Goal: Transaction & Acquisition: Book appointment/travel/reservation

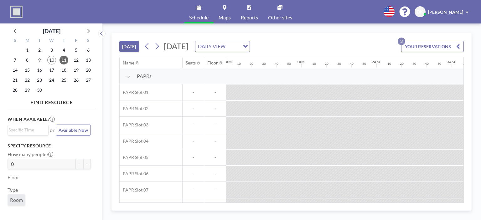
scroll to position [0, 1065]
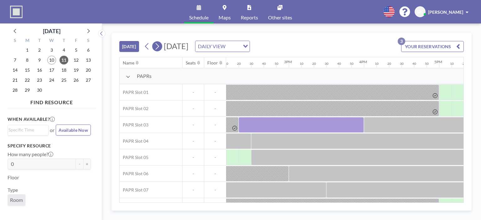
click at [159, 45] on icon at bounding box center [157, 46] width 6 height 9
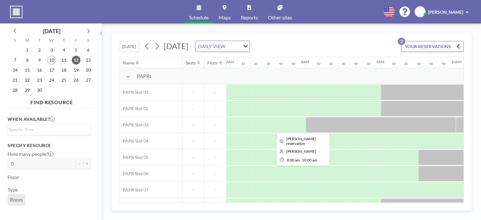
scroll to position [0, 508]
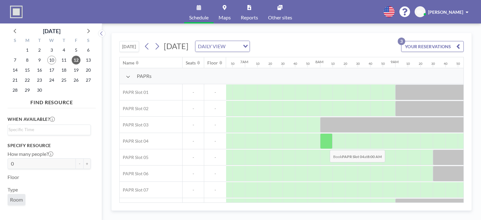
click at [325, 145] on div at bounding box center [326, 141] width 13 height 16
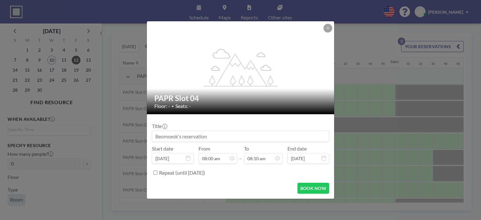
click at [330, 34] on div "flex-grow: 1.2;" at bounding box center [241, 67] width 188 height 93
click at [330, 31] on button at bounding box center [328, 28] width 9 height 9
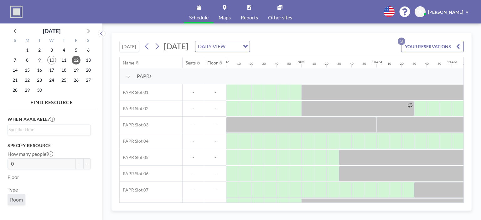
scroll to position [0, 570]
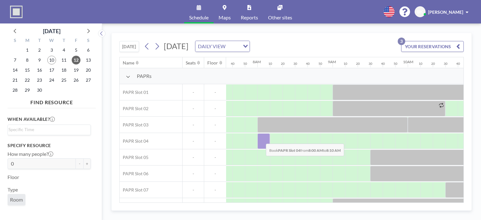
click at [261, 139] on div at bounding box center [264, 141] width 13 height 16
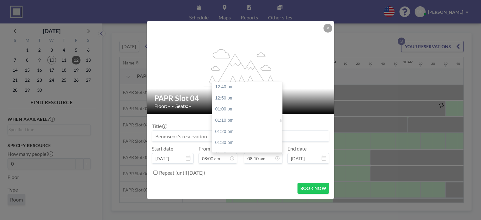
scroll to position [922, 0]
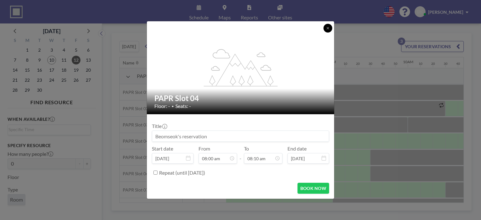
click at [330, 32] on button at bounding box center [328, 28] width 9 height 9
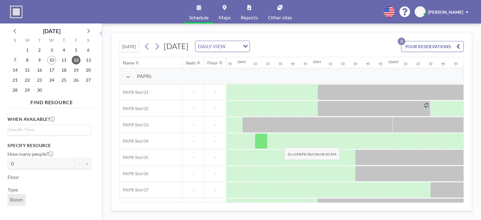
scroll to position [0, 570]
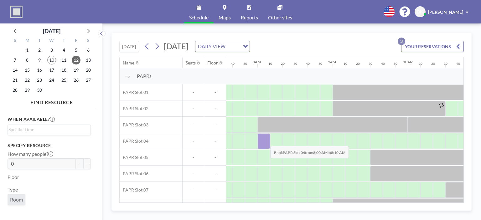
click at [266, 141] on div at bounding box center [264, 141] width 13 height 16
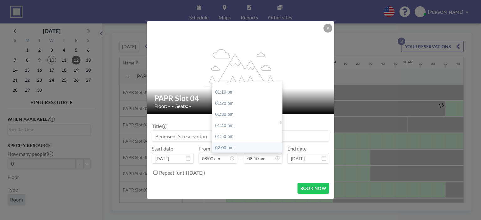
scroll to position [891, 0]
click at [235, 132] on div "02:00 pm" at bounding box center [248, 133] width 73 height 11
type input "02:00 pm"
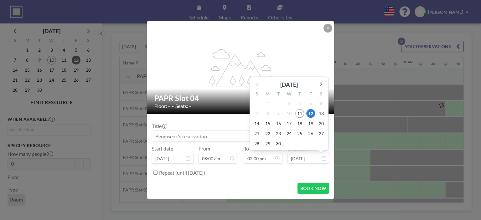
scroll to position [937, 0]
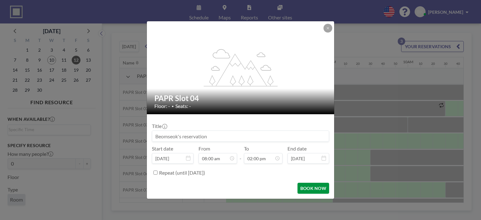
click at [316, 188] on button "BOOK NOW" at bounding box center [314, 188] width 32 height 11
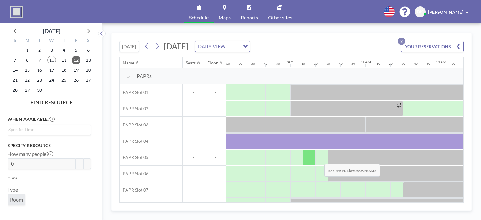
scroll to position [0, 602]
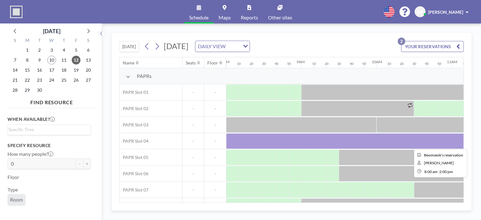
click at [321, 139] on div at bounding box center [451, 141] width 451 height 16
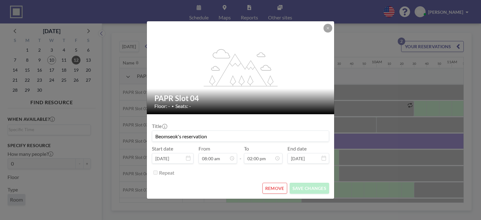
click at [273, 191] on button "REMOVE" at bounding box center [275, 188] width 25 height 11
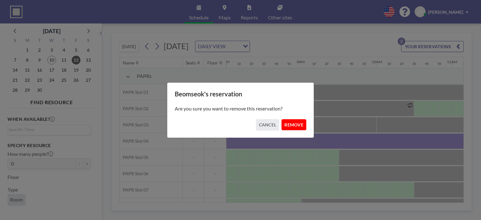
click at [292, 125] on button "REMOVE" at bounding box center [294, 124] width 25 height 11
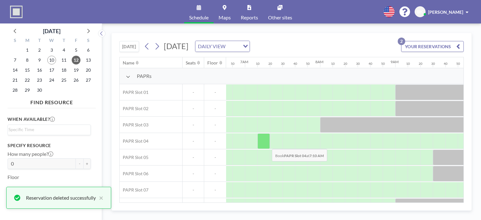
scroll to position [0, 508]
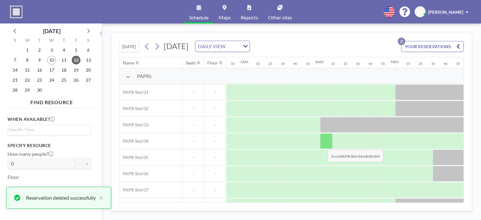
click at [323, 145] on div at bounding box center [326, 141] width 13 height 16
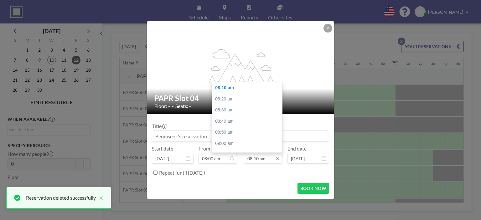
click at [259, 158] on input "08:10 am" at bounding box center [263, 158] width 39 height 11
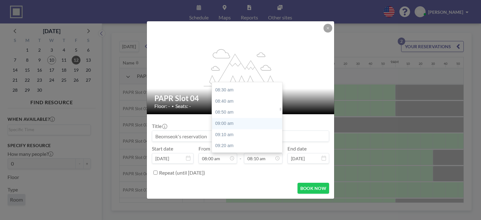
scroll to position [578, 0]
click at [241, 117] on div "09:00 am" at bounding box center [248, 112] width 73 height 11
type input "09:00 am"
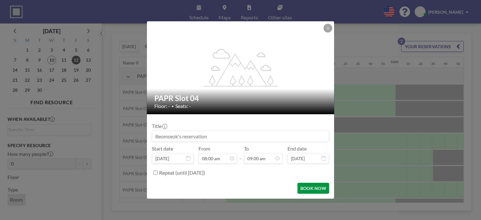
click at [317, 188] on button "BOOK NOW" at bounding box center [314, 188] width 32 height 11
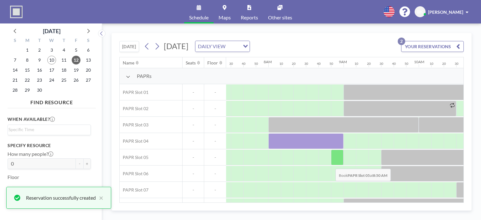
scroll to position [0, 570]
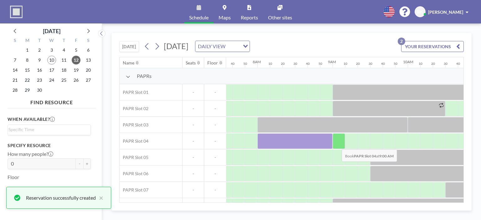
click at [337, 144] on div at bounding box center [339, 141] width 13 height 16
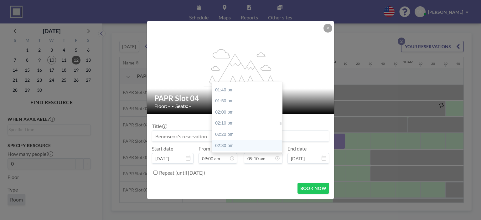
scroll to position [927, 0]
click at [236, 100] on div "02:00 pm" at bounding box center [248, 97] width 73 height 11
type input "02:00 pm"
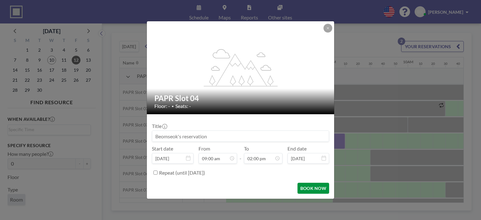
scroll to position [937, 0]
click at [310, 184] on button "BOOK NOW" at bounding box center [314, 188] width 32 height 11
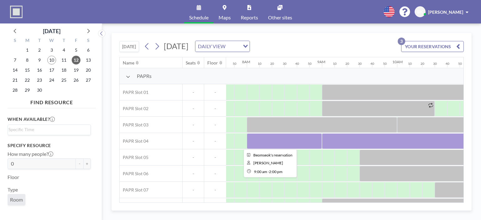
scroll to position [0, 570]
